Goal: Entertainment & Leisure: Browse casually

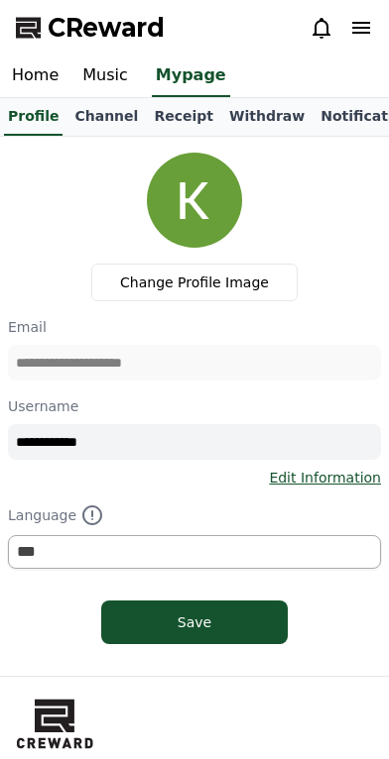
select select "**********"
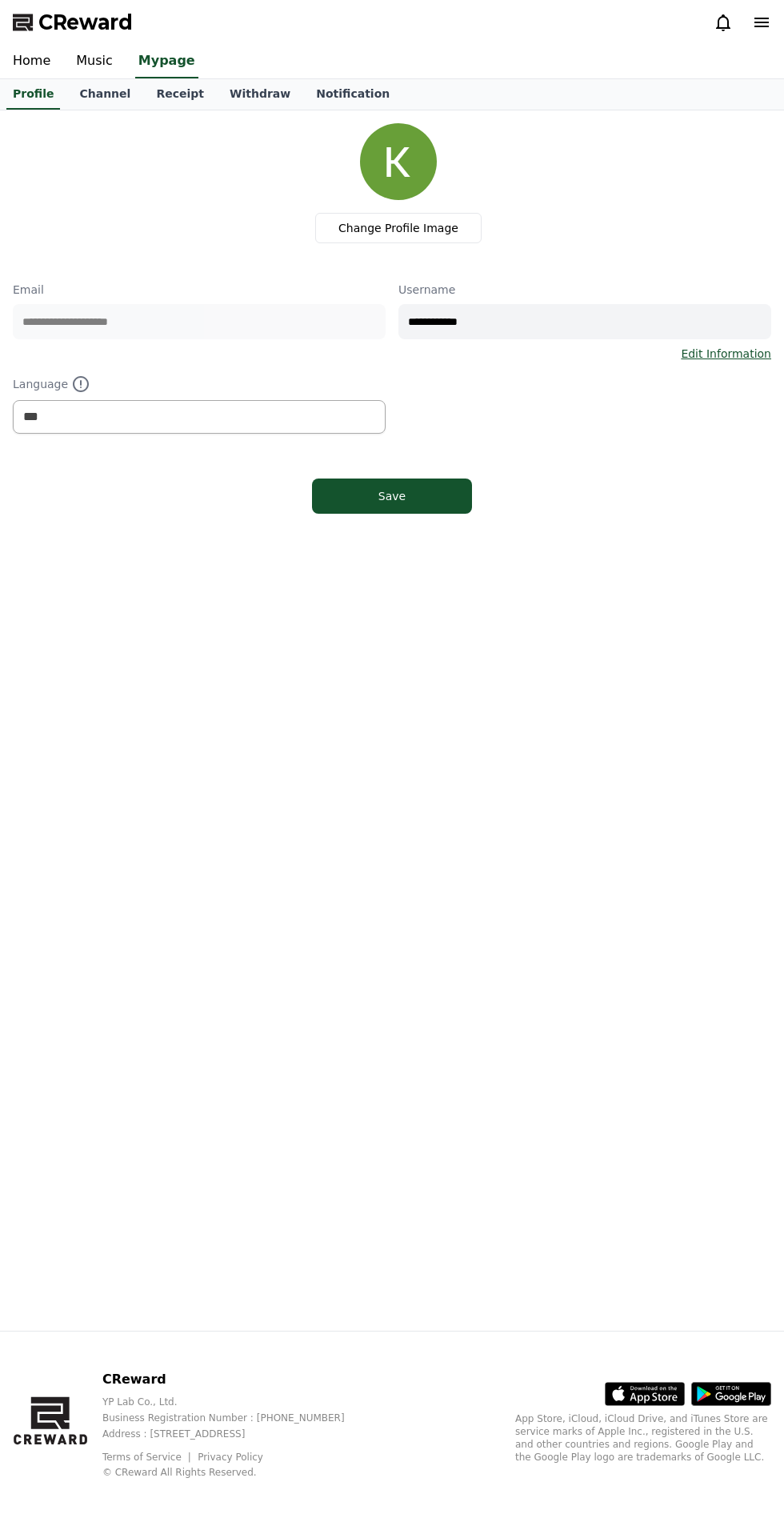
select select "**********"
click at [81, 56] on link "Music" at bounding box center [94, 62] width 62 height 34
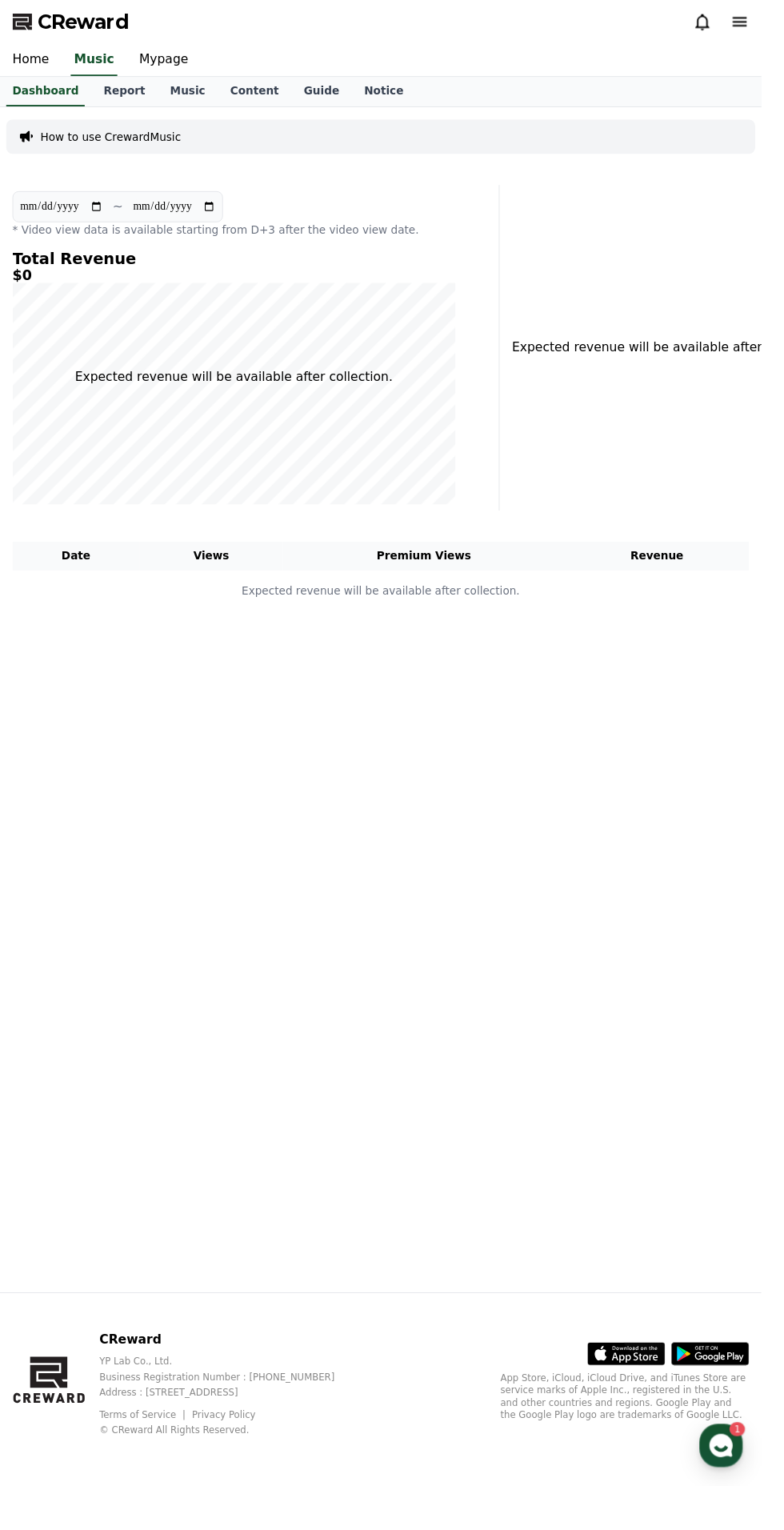
click at [162, 92] on link "Music" at bounding box center [193, 94] width 61 height 31
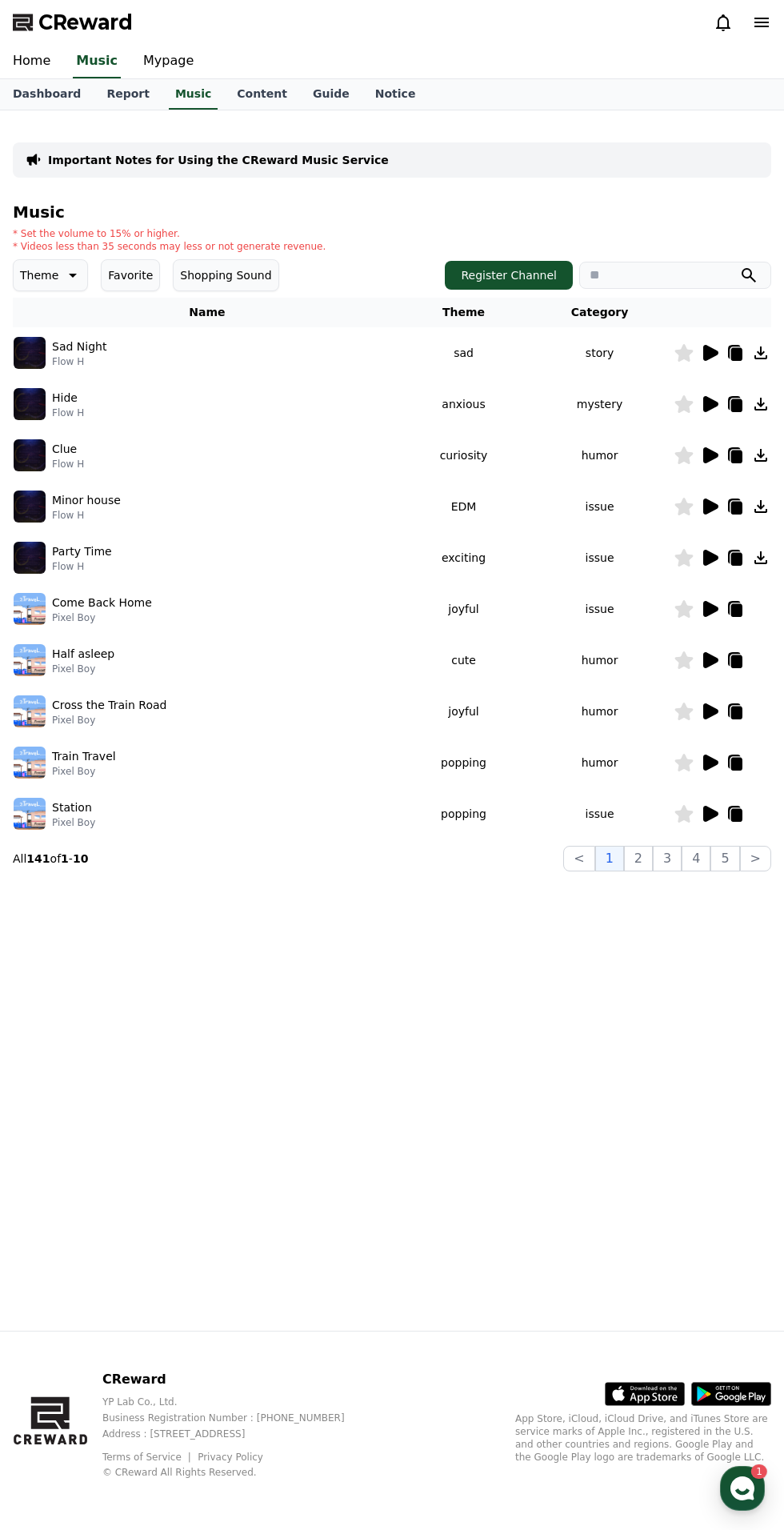
click at [45, 272] on p "Theme" at bounding box center [40, 275] width 39 height 23
click at [44, 357] on button "Exciting" at bounding box center [44, 359] width 57 height 36
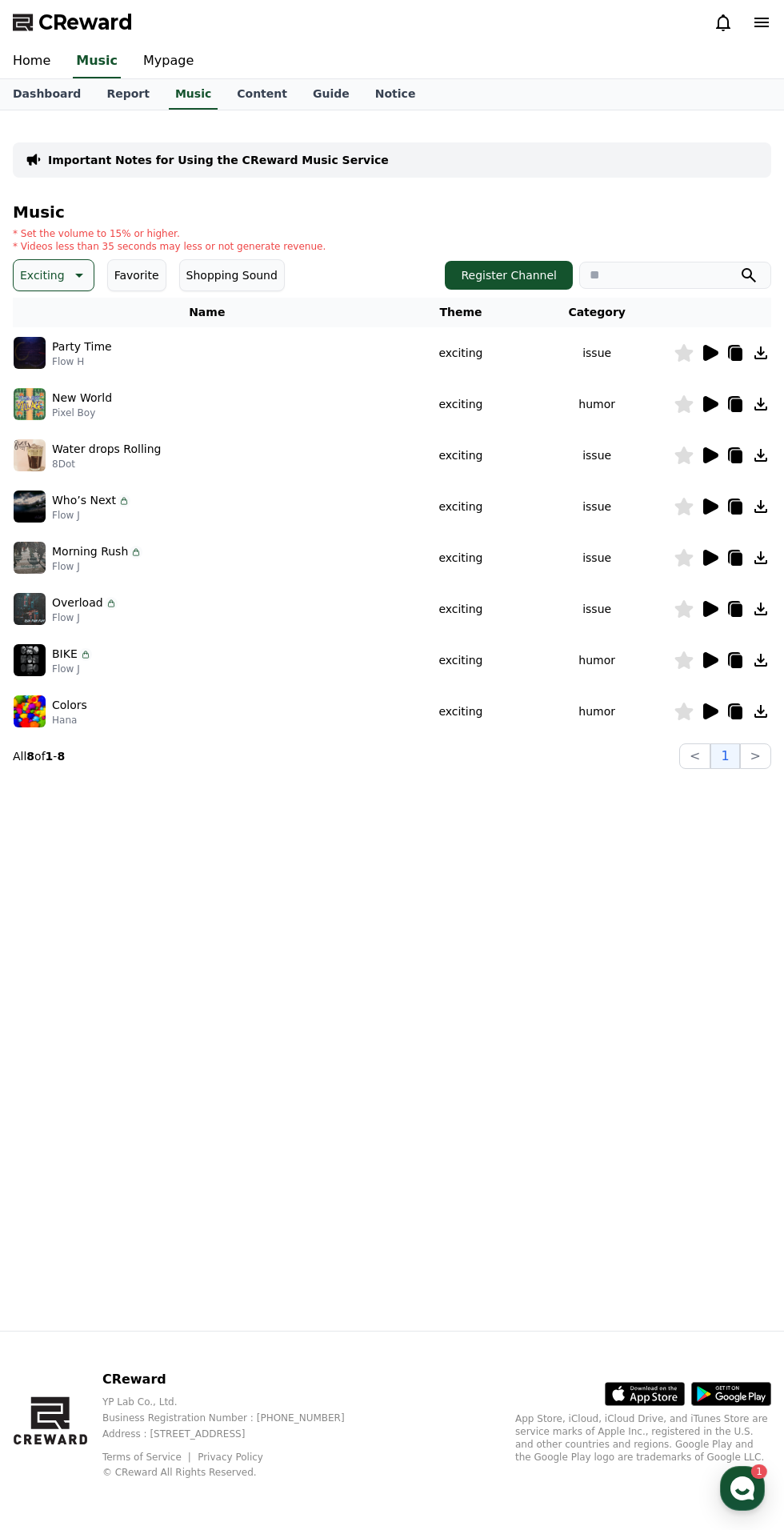
click at [320, 391] on div "New World Pixel Boy" at bounding box center [207, 404] width 387 height 32
click at [705, 454] on icon at bounding box center [710, 455] width 15 height 16
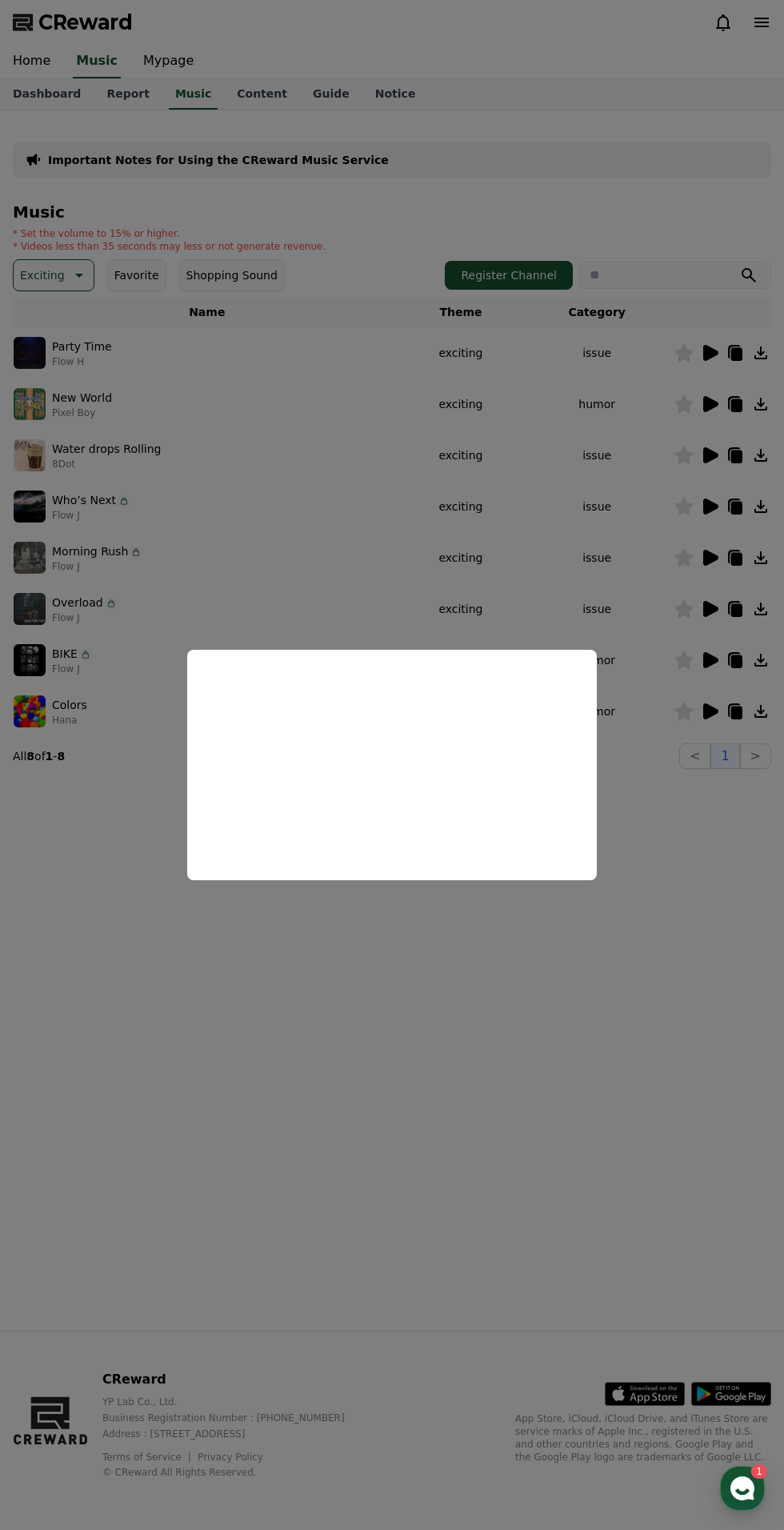
click at [415, 1030] on button "close modal" at bounding box center [392, 765] width 784 height 1530
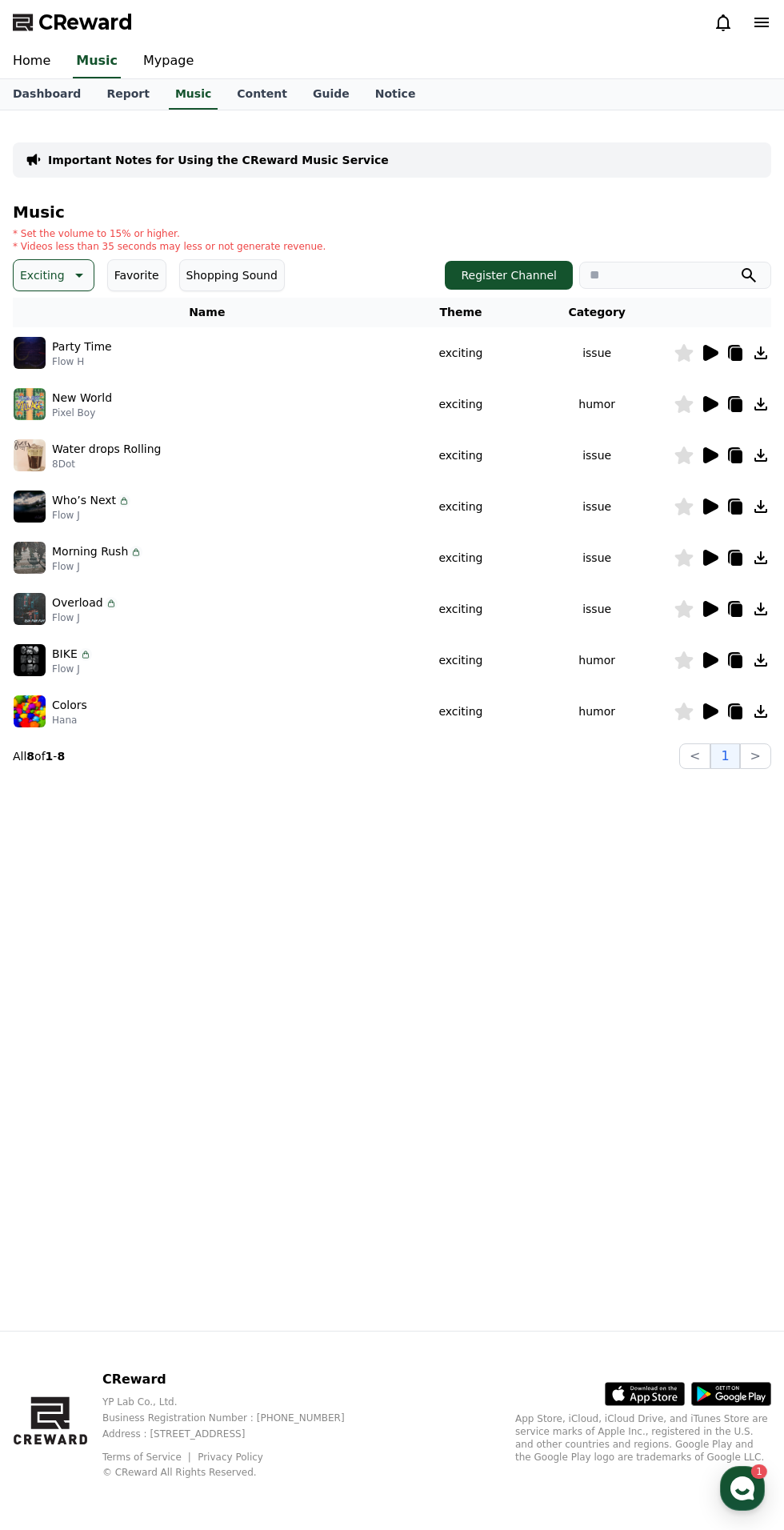
click at [388, 1005] on div "Important Notes for Using the CReward Music Service Music * Set the volume to 1…" at bounding box center [392, 721] width 784 height 1220
click at [75, 274] on icon at bounding box center [79, 275] width 8 height 4
click at [58, 403] on button "Curiosity" at bounding box center [46, 401] width 62 height 36
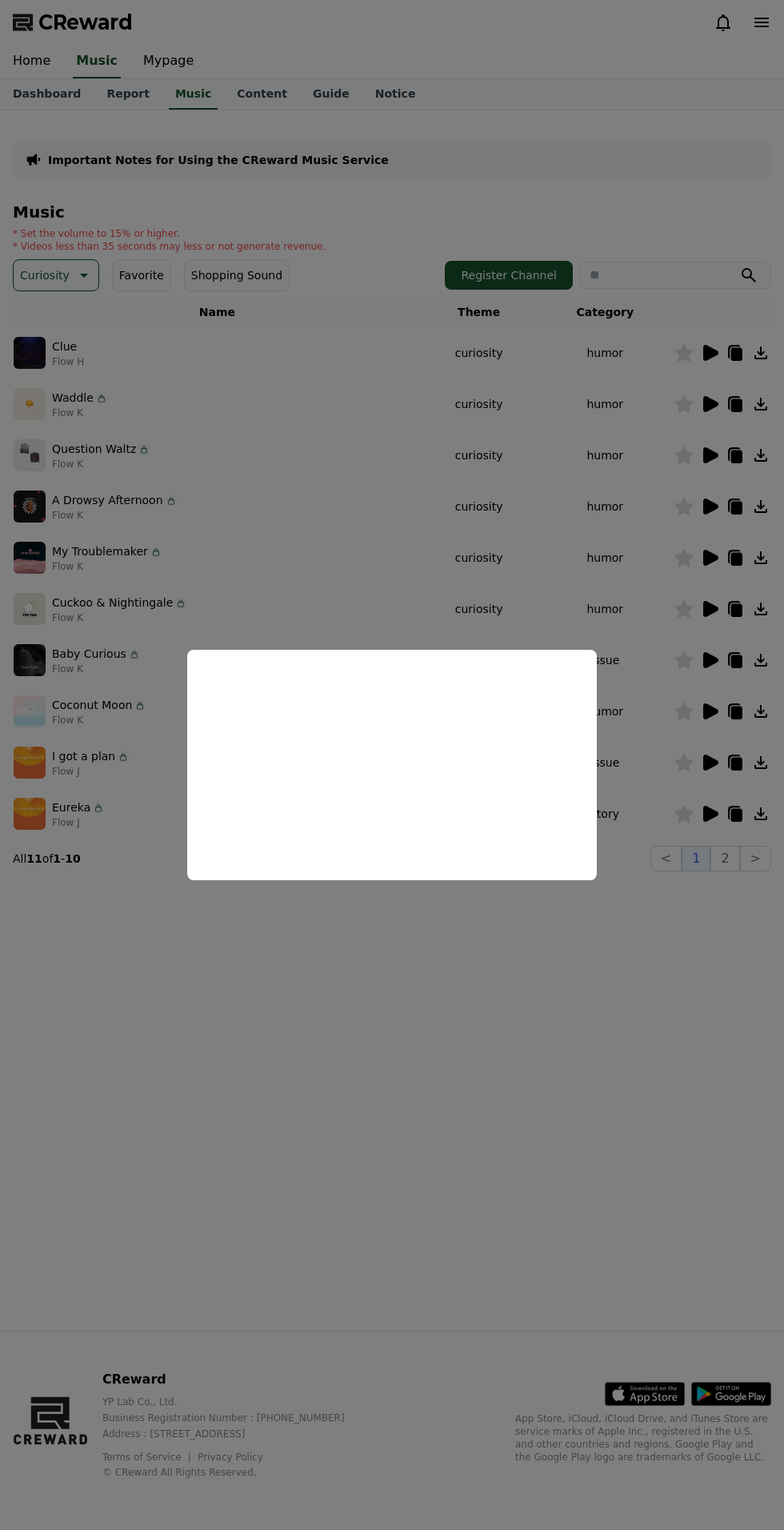
click at [424, 931] on button "close modal" at bounding box center [392, 765] width 784 height 1530
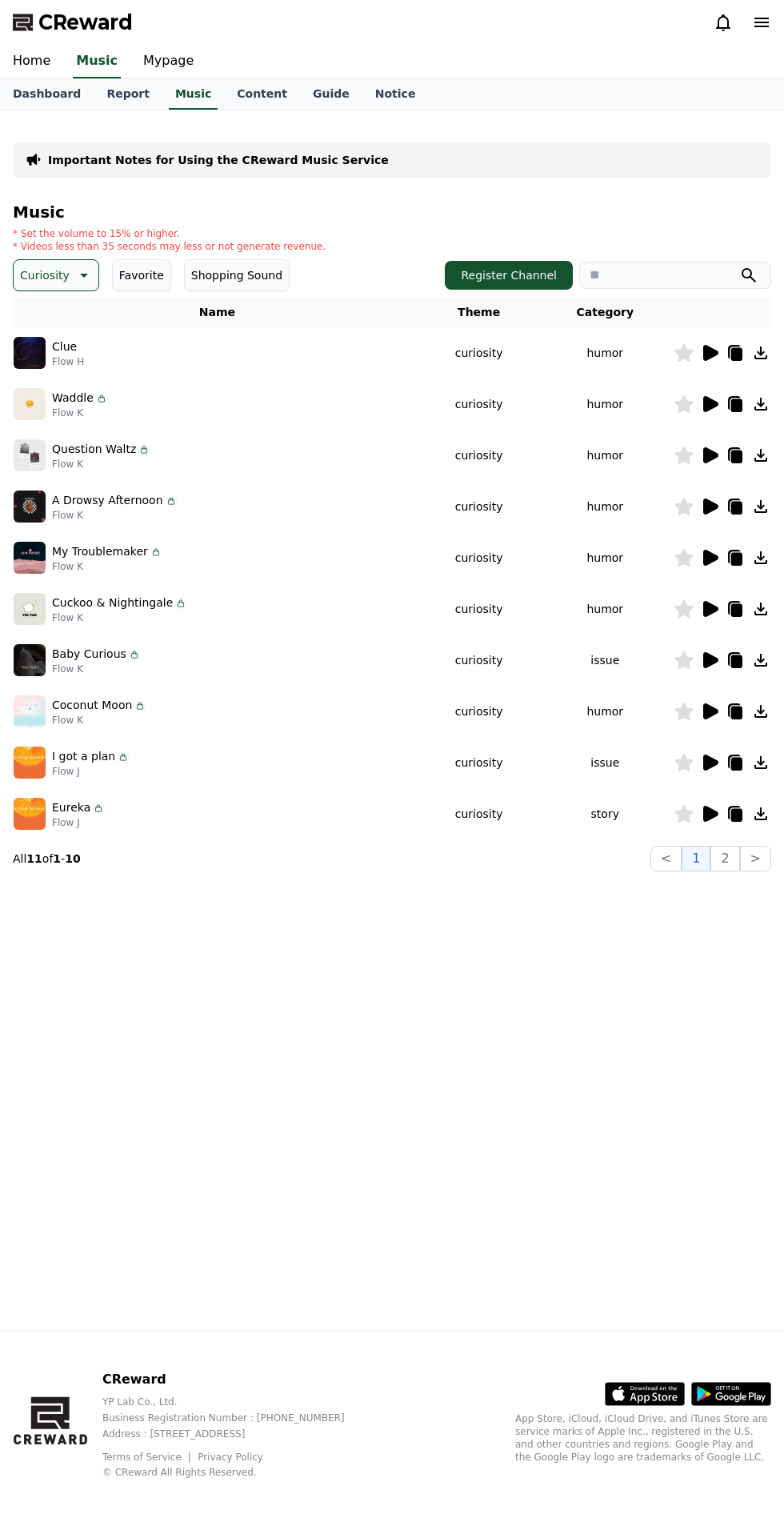
click at [736, 509] on icon at bounding box center [736, 508] width 11 height 13
